Goal: Task Accomplishment & Management: Use online tool/utility

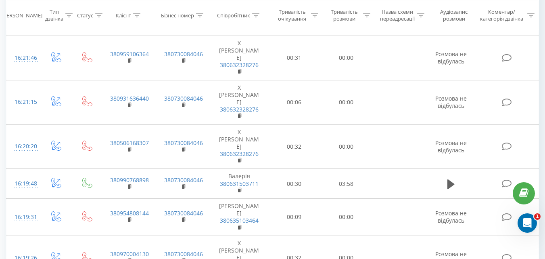
scroll to position [466, 0]
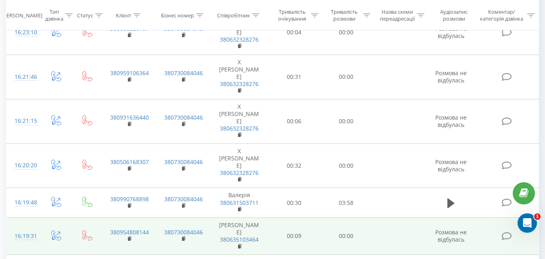
drag, startPoint x: 450, startPoint y: 104, endPoint x: 440, endPoint y: 128, distance: 25.7
click at [451, 197] on icon at bounding box center [451, 202] width 7 height 11
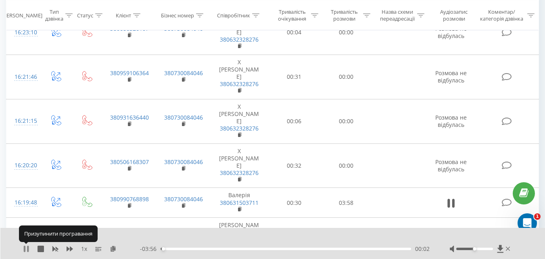
click at [27, 249] on icon at bounding box center [28, 248] width 2 height 6
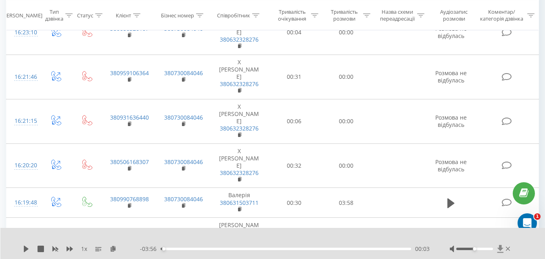
click at [501, 247] on icon at bounding box center [500, 249] width 6 height 8
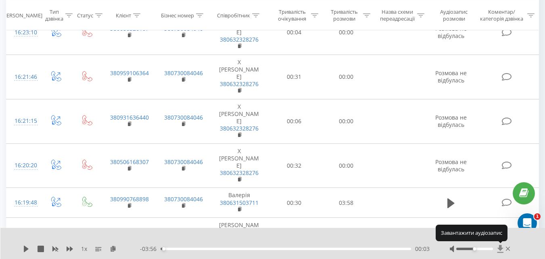
click at [501, 247] on icon at bounding box center [500, 249] width 6 height 8
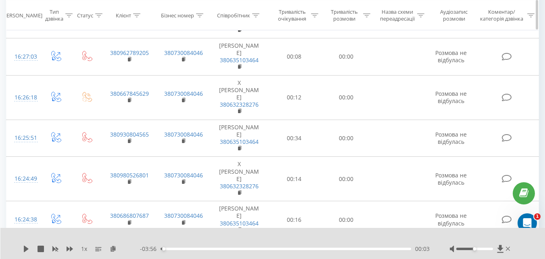
scroll to position [62, 0]
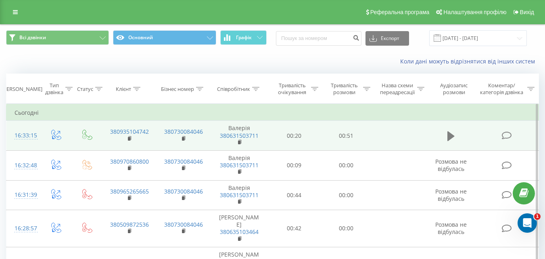
click at [456, 137] on button at bounding box center [451, 136] width 12 height 12
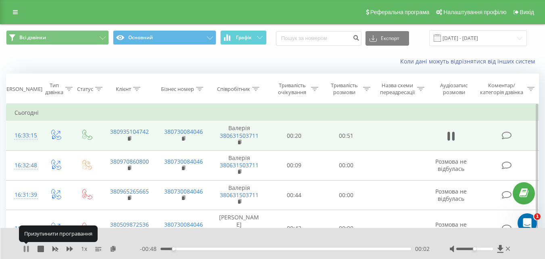
click at [26, 249] on icon at bounding box center [26, 248] width 6 height 6
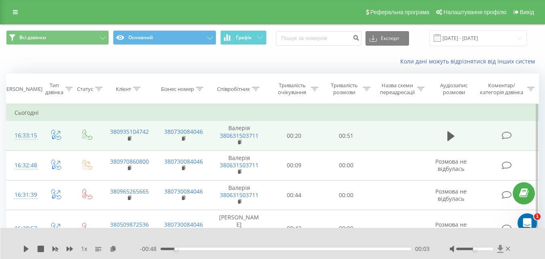
click at [499, 249] on icon at bounding box center [500, 249] width 6 height 8
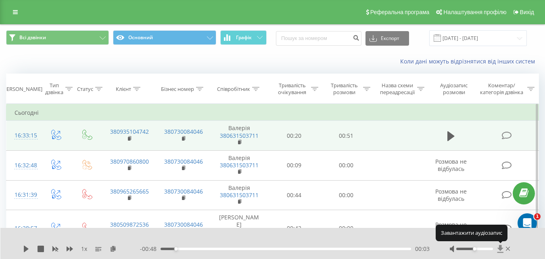
click at [499, 249] on icon at bounding box center [500, 249] width 6 height 8
click at [502, 248] on icon at bounding box center [500, 249] width 6 height 8
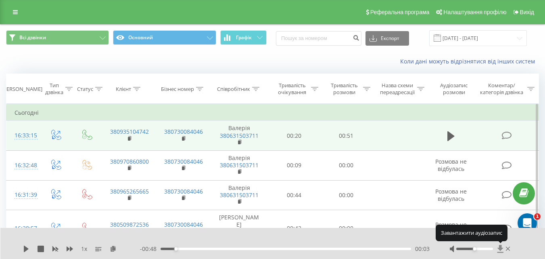
click at [502, 248] on icon at bounding box center [500, 249] width 6 height 8
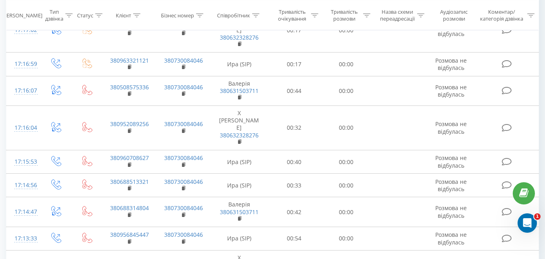
scroll to position [40, 0]
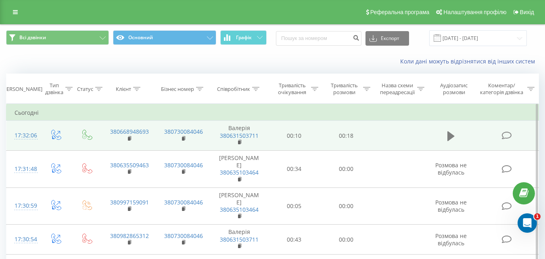
click at [450, 138] on icon at bounding box center [451, 136] width 7 height 10
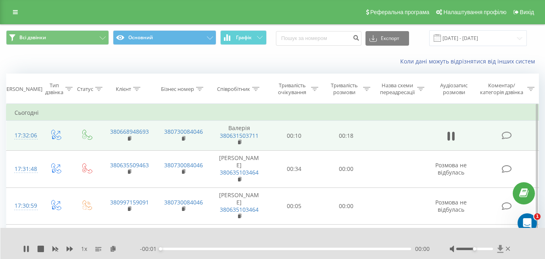
click at [503, 246] on icon at bounding box center [500, 249] width 7 height 8
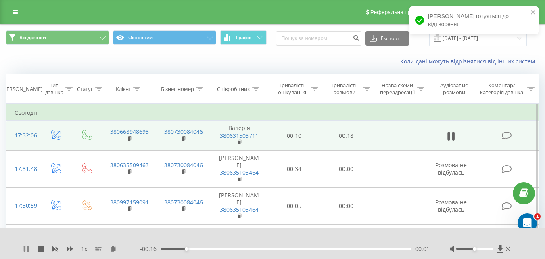
click at [28, 247] on icon at bounding box center [28, 248] width 2 height 6
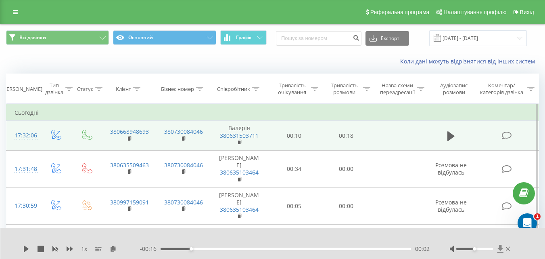
click at [499, 246] on icon at bounding box center [500, 249] width 7 height 8
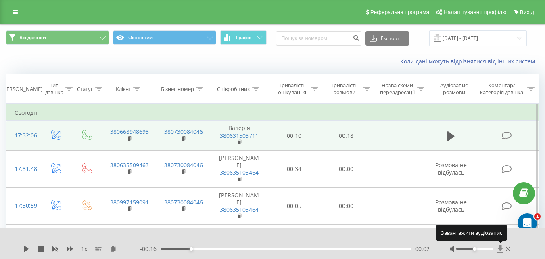
click at [499, 246] on icon at bounding box center [500, 249] width 7 height 8
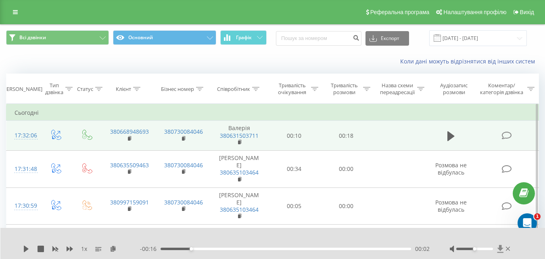
click at [499, 246] on icon at bounding box center [500, 249] width 6 height 8
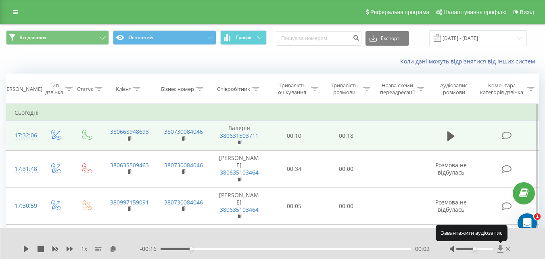
click at [499, 246] on icon at bounding box center [500, 249] width 6 height 8
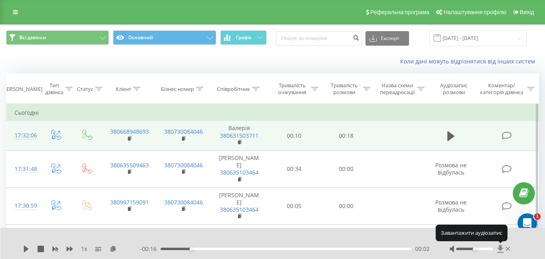
click at [499, 246] on icon at bounding box center [500, 249] width 6 height 8
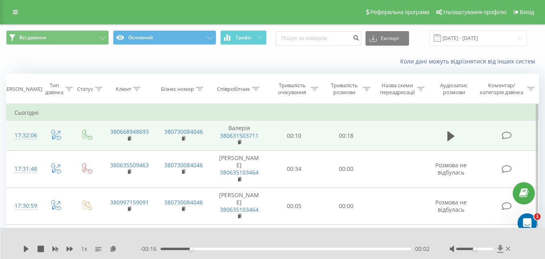
click at [499, 251] on icon at bounding box center [500, 249] width 7 height 8
click at [501, 249] on icon at bounding box center [500, 249] width 6 height 8
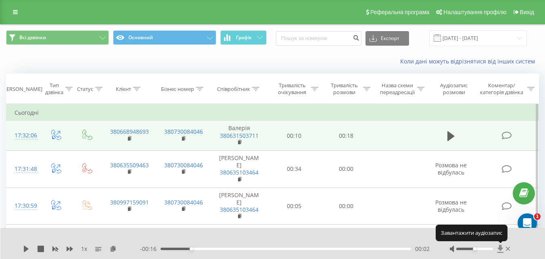
click at [501, 249] on icon at bounding box center [500, 249] width 6 height 8
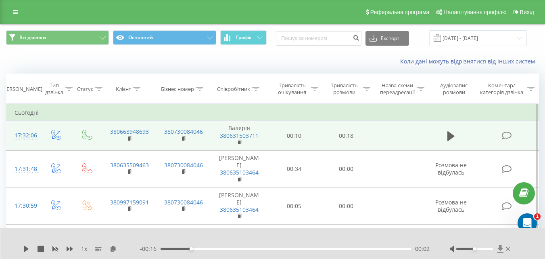
click at [502, 252] on icon at bounding box center [500, 249] width 7 height 8
click at [502, 253] on span at bounding box center [500, 249] width 7 height 8
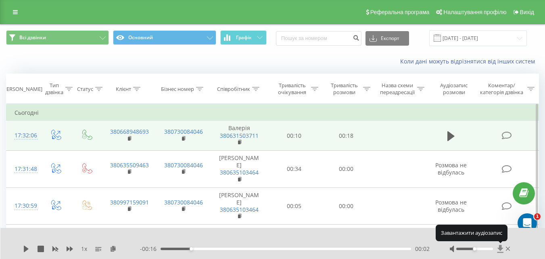
click at [502, 253] on span at bounding box center [500, 249] width 7 height 8
drag, startPoint x: 502, startPoint y: 253, endPoint x: 500, endPoint y: 246, distance: 6.7
click at [501, 250] on span at bounding box center [500, 249] width 7 height 8
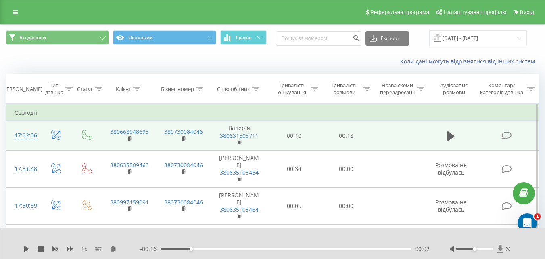
click at [498, 250] on icon at bounding box center [500, 249] width 7 height 8
click at [499, 250] on icon at bounding box center [500, 249] width 7 height 8
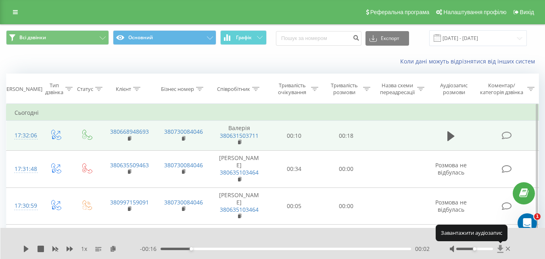
click at [499, 250] on icon at bounding box center [500, 249] width 7 height 8
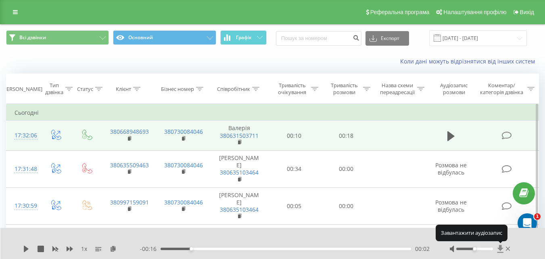
click at [499, 250] on icon at bounding box center [500, 249] width 7 height 8
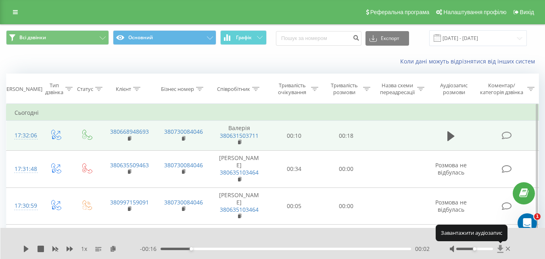
click at [499, 250] on icon at bounding box center [500, 249] width 7 height 8
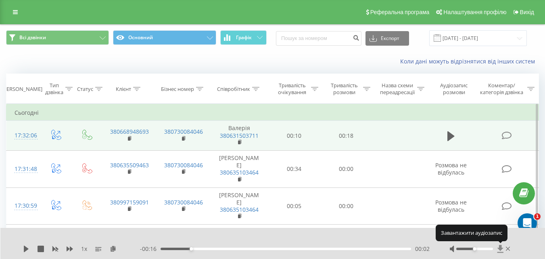
click at [499, 250] on icon at bounding box center [500, 249] width 7 height 8
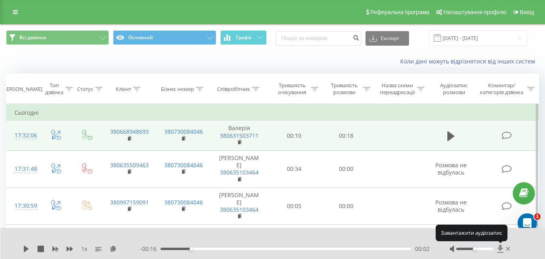
click at [499, 250] on icon at bounding box center [500, 249] width 7 height 8
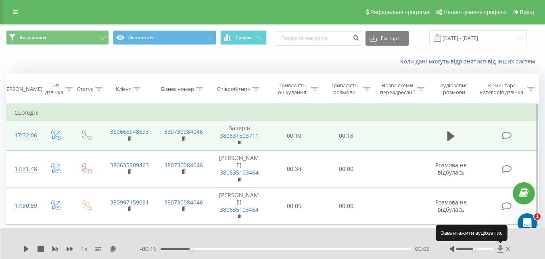
click at [499, 250] on icon at bounding box center [500, 249] width 7 height 8
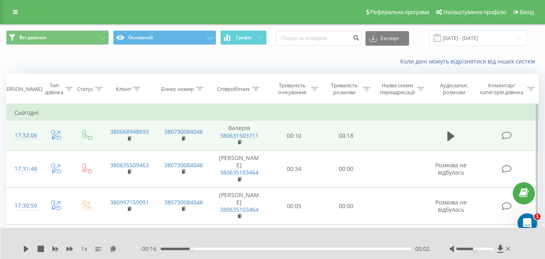
click at [501, 244] on div "1 x - 00:16 00:02 00:02" at bounding box center [272, 243] width 545 height 31
click at [501, 247] on icon at bounding box center [500, 249] width 6 height 8
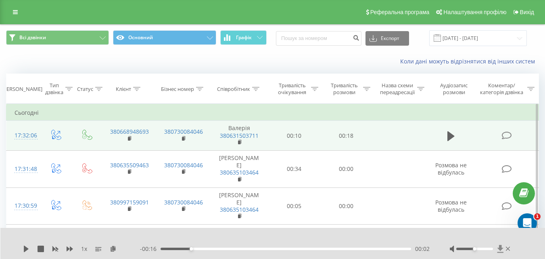
click at [501, 247] on icon at bounding box center [500, 249] width 6 height 8
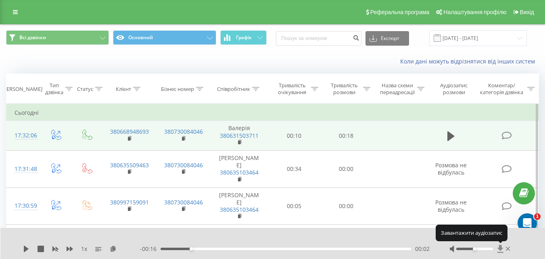
click at [501, 248] on icon at bounding box center [500, 249] width 6 height 8
click at [503, 247] on icon at bounding box center [500, 249] width 7 height 8
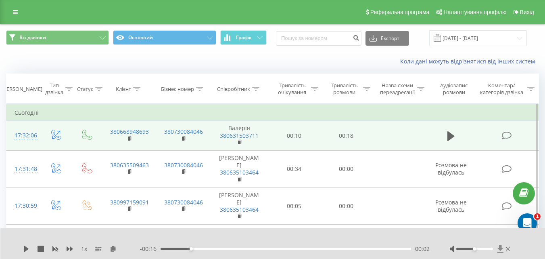
click at [501, 247] on icon at bounding box center [500, 249] width 6 height 8
click at [500, 246] on icon at bounding box center [500, 249] width 6 height 8
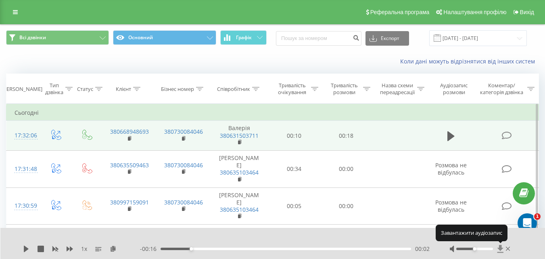
click at [500, 246] on icon at bounding box center [500, 249] width 6 height 8
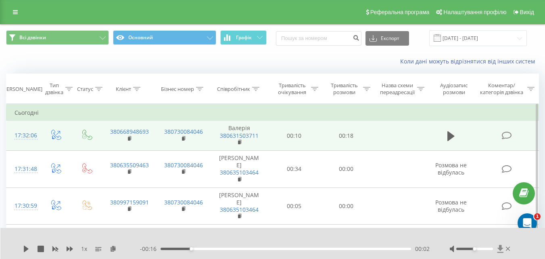
click at [503, 247] on icon at bounding box center [500, 249] width 7 height 8
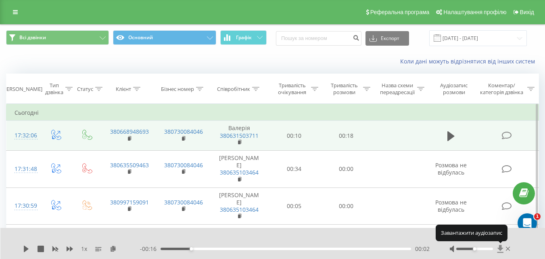
click at [503, 247] on icon at bounding box center [500, 249] width 7 height 8
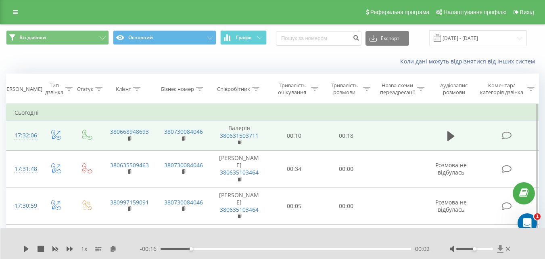
click at [503, 247] on icon at bounding box center [500, 249] width 7 height 8
